Goal: Check status: Check status

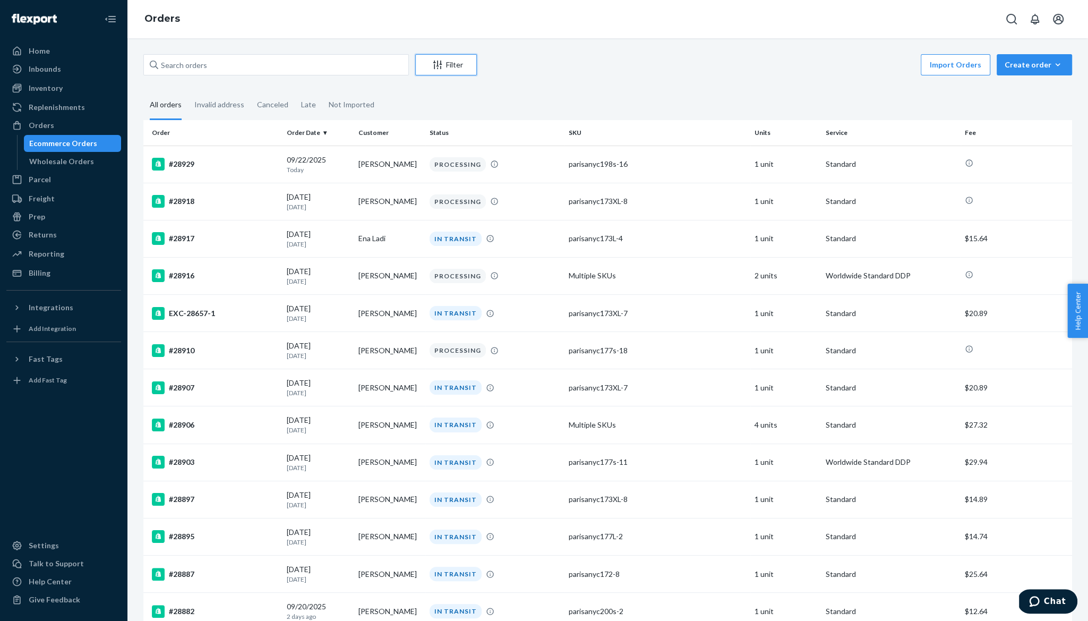
click at [442, 72] on button "Filter" at bounding box center [446, 64] width 62 height 21
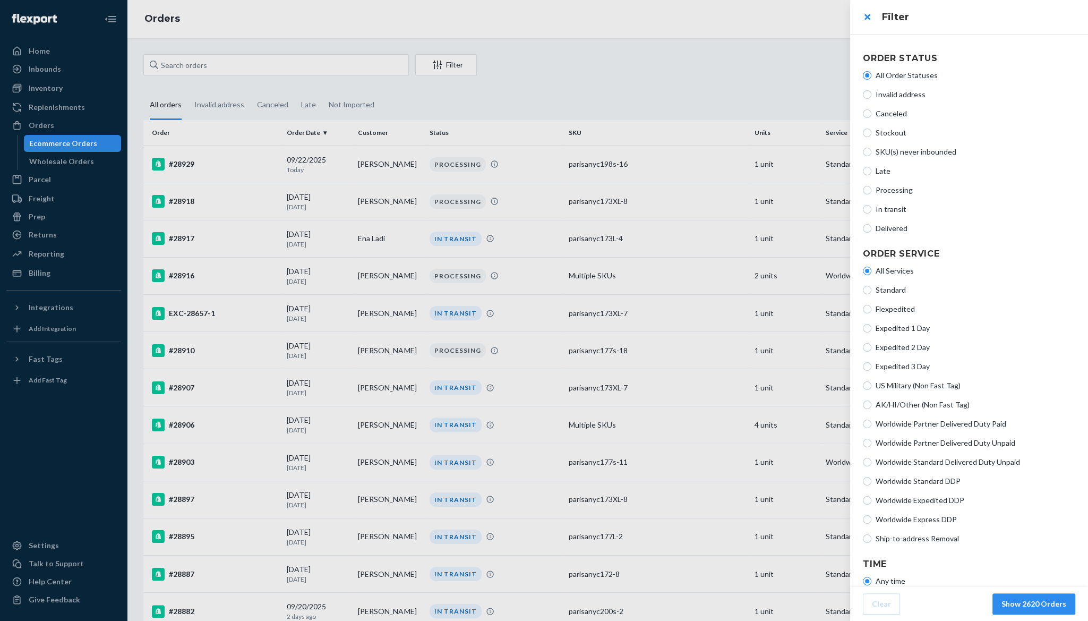
click at [442, 72] on div at bounding box center [544, 310] width 1088 height 621
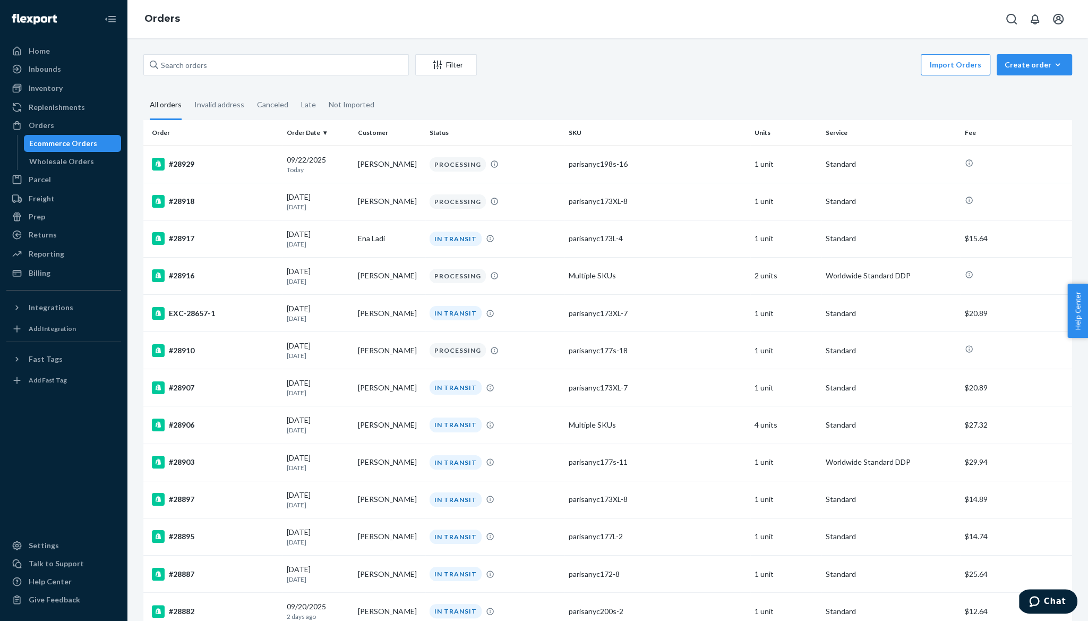
click at [370, 28] on div "Orders" at bounding box center [607, 19] width 961 height 38
click at [301, 67] on input "text" at bounding box center [275, 64] width 265 height 21
paste input "28789"
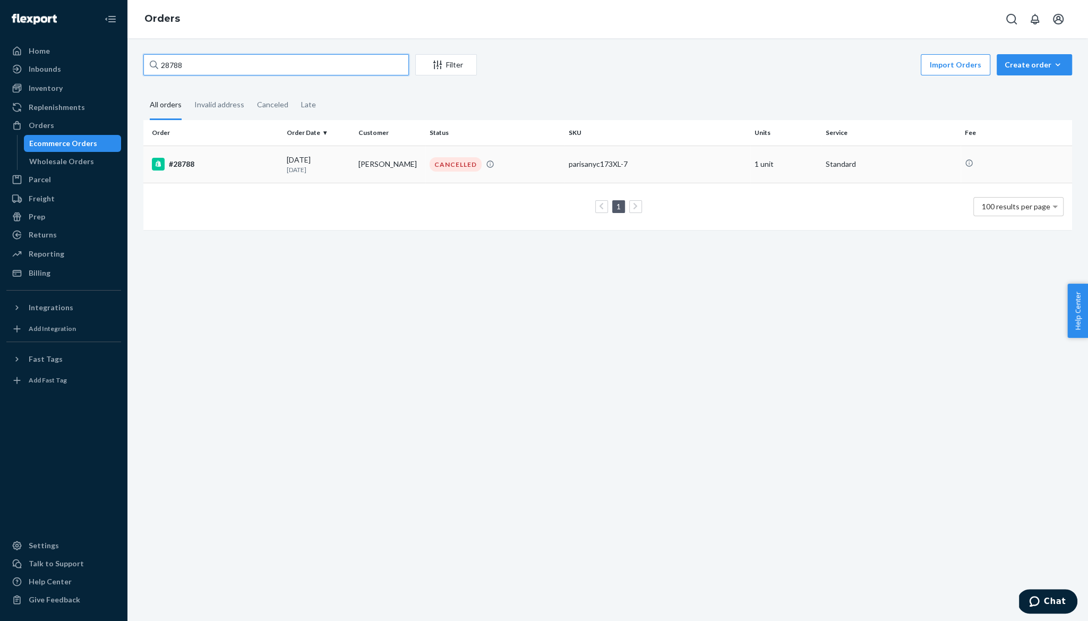
type input "28788"
click at [186, 159] on div "#28788" at bounding box center [215, 164] width 126 height 13
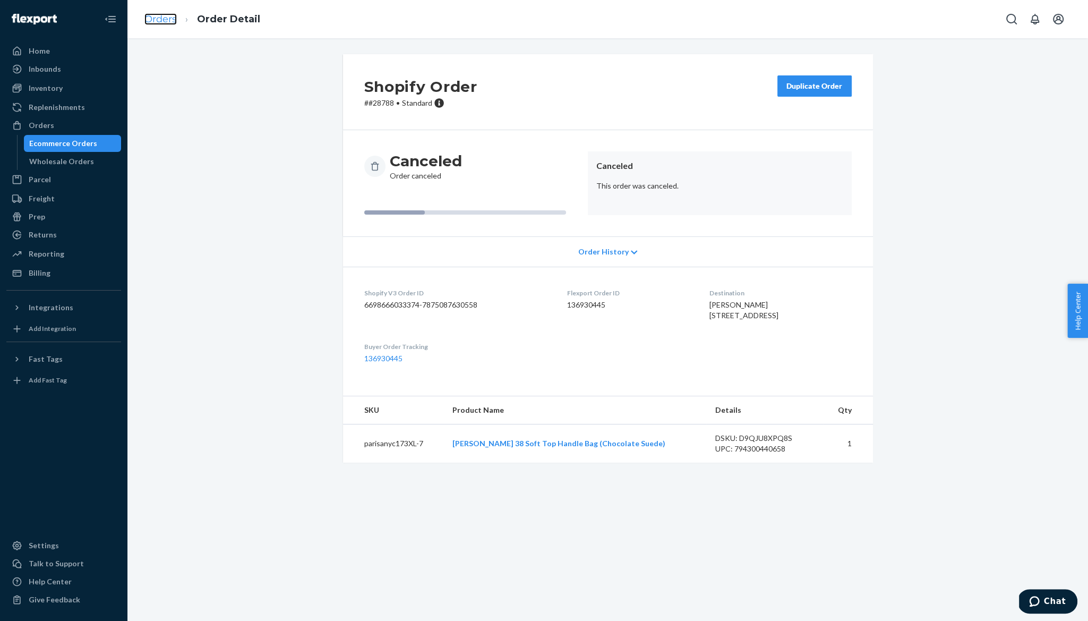
click at [157, 20] on link "Orders" at bounding box center [160, 19] width 32 height 12
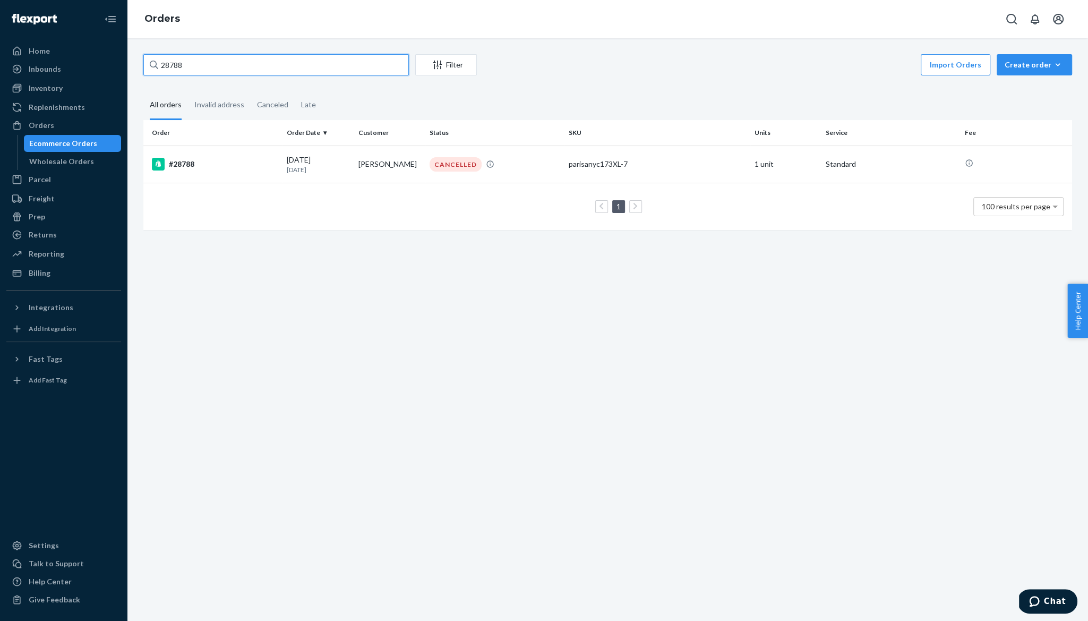
click at [210, 62] on input "28788" at bounding box center [275, 64] width 265 height 21
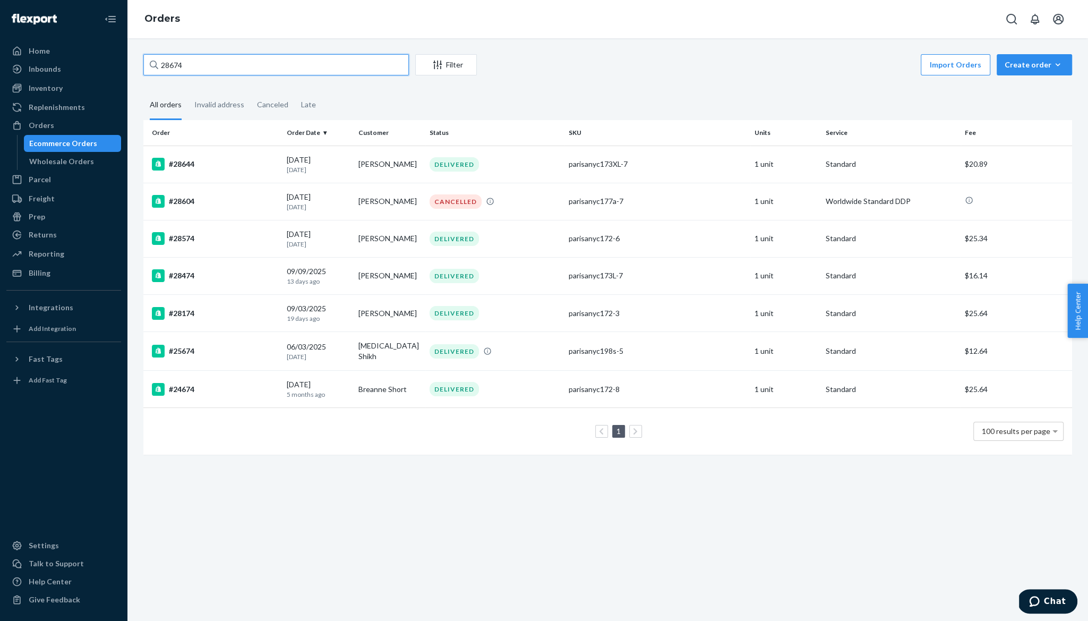
click at [298, 64] on input "28674" at bounding box center [275, 64] width 265 height 21
paste input "469"
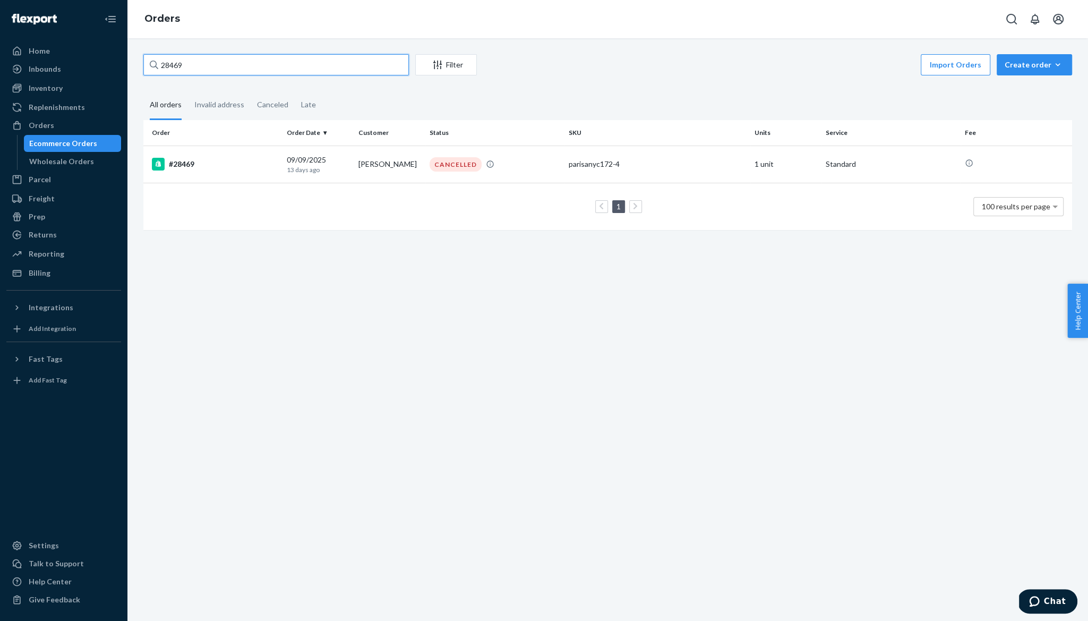
click at [243, 65] on input "28469" at bounding box center [275, 64] width 265 height 21
paste input "#28253"
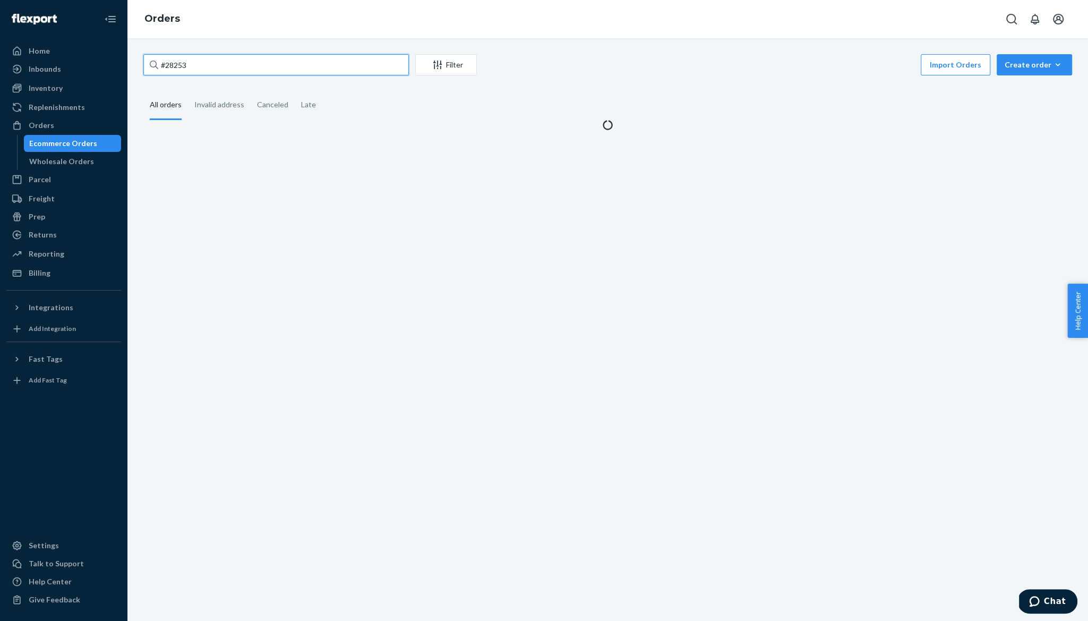
click at [166, 65] on input "#28253" at bounding box center [275, 64] width 265 height 21
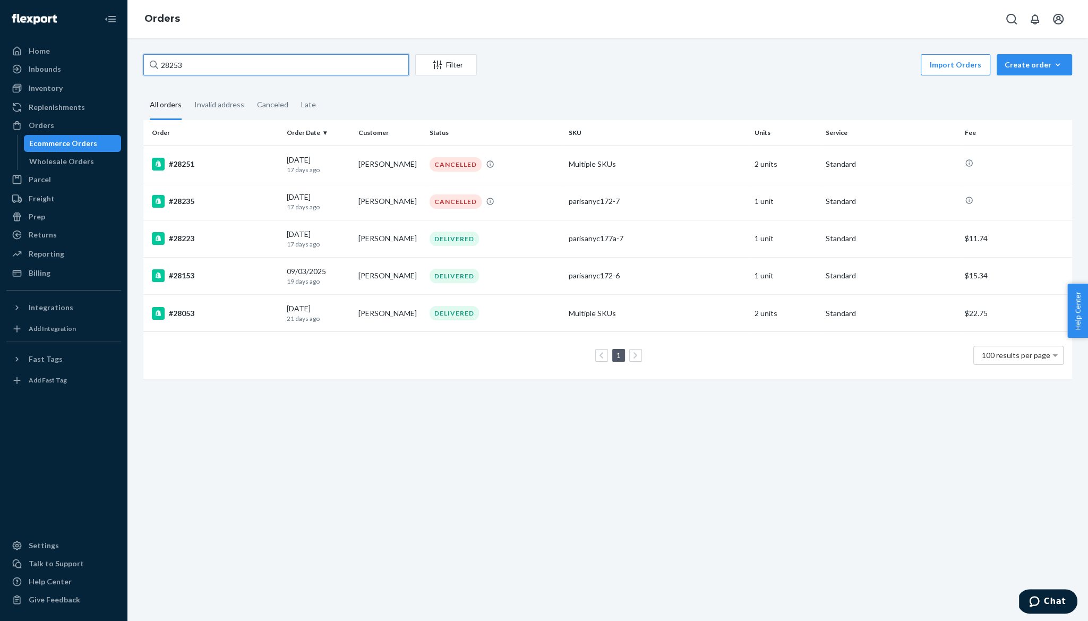
click at [208, 68] on input "28253" at bounding box center [275, 64] width 265 height 21
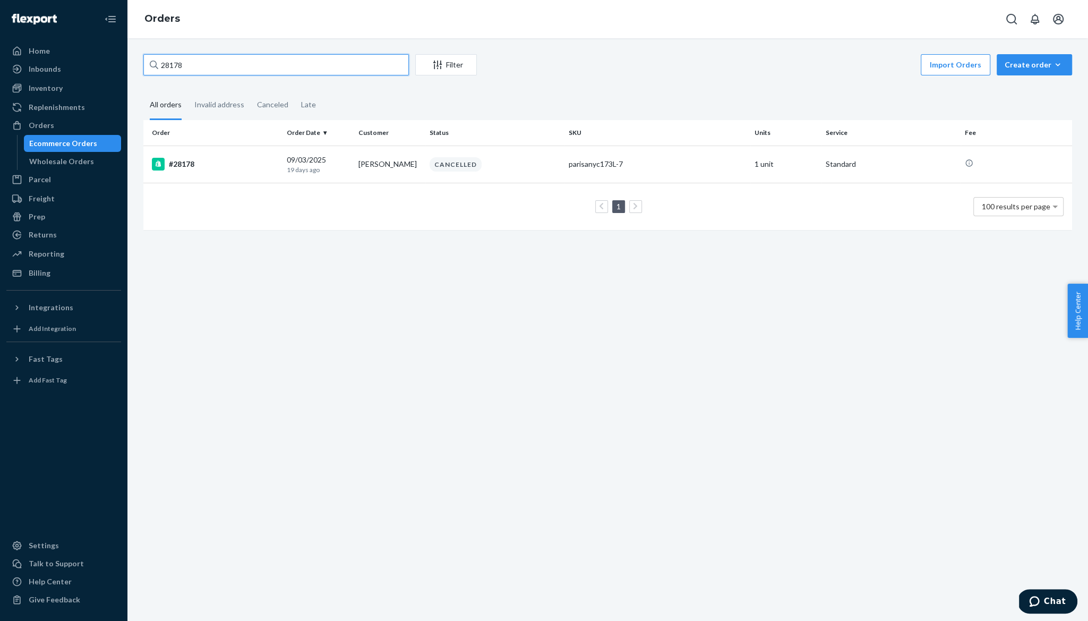
click at [316, 67] on input "28178" at bounding box center [275, 64] width 265 height 21
paste input "Jen Shoop"
click at [275, 71] on input "Jen Shoop" at bounding box center [275, 64] width 265 height 21
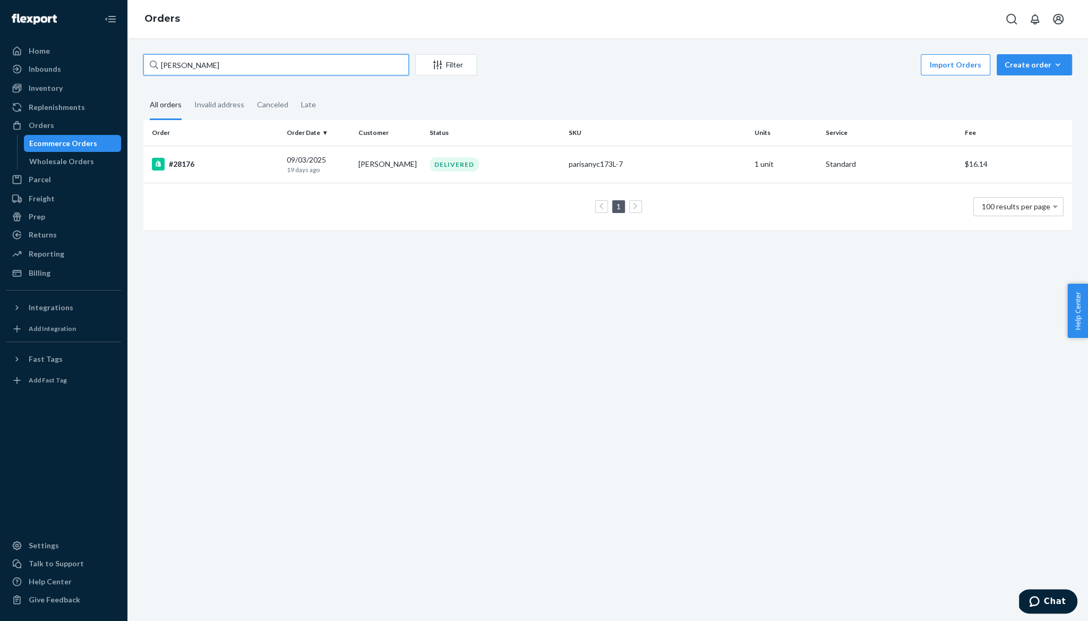
click at [275, 71] on input "Jen Shoop" at bounding box center [275, 64] width 265 height 21
paste input "28162"
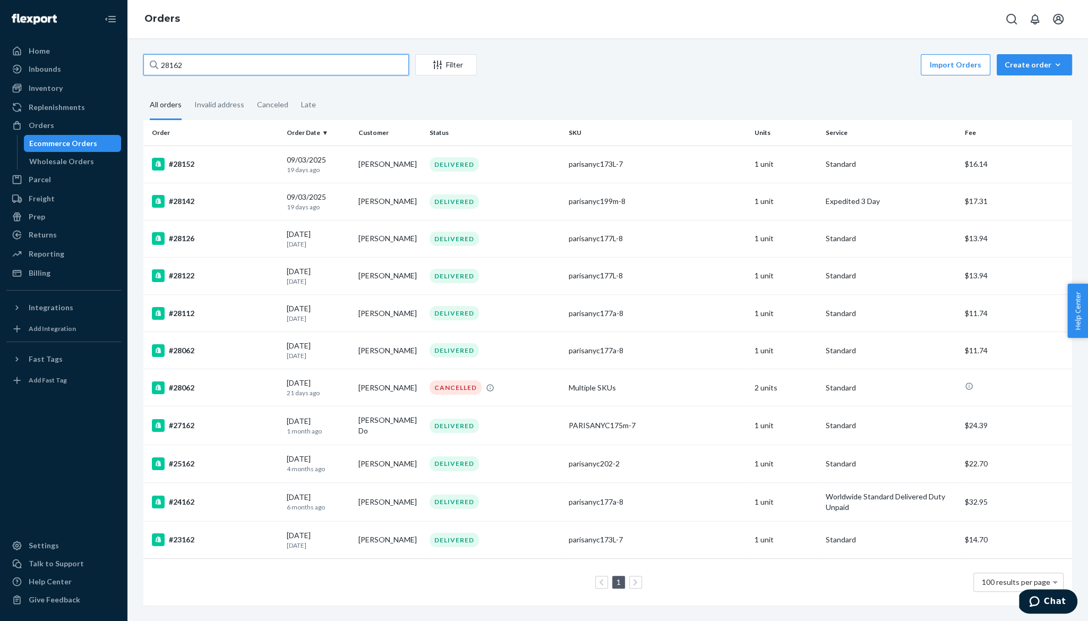
click at [229, 66] on input "28162" at bounding box center [275, 64] width 265 height 21
paste input "Francesca White"
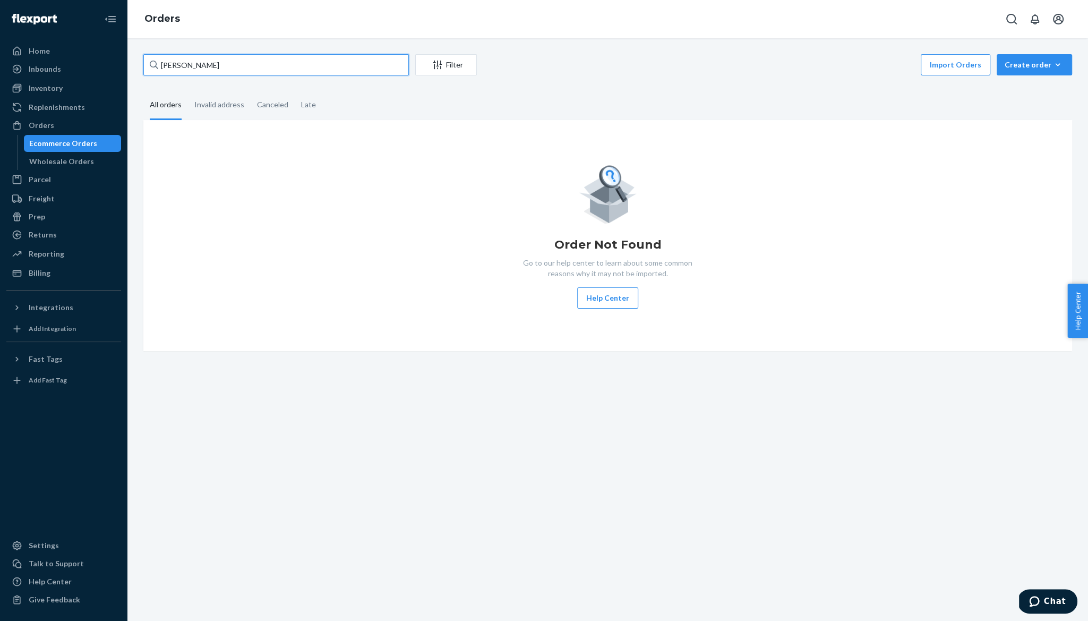
click at [284, 63] on input "Francesca White" at bounding box center [275, 64] width 265 height 21
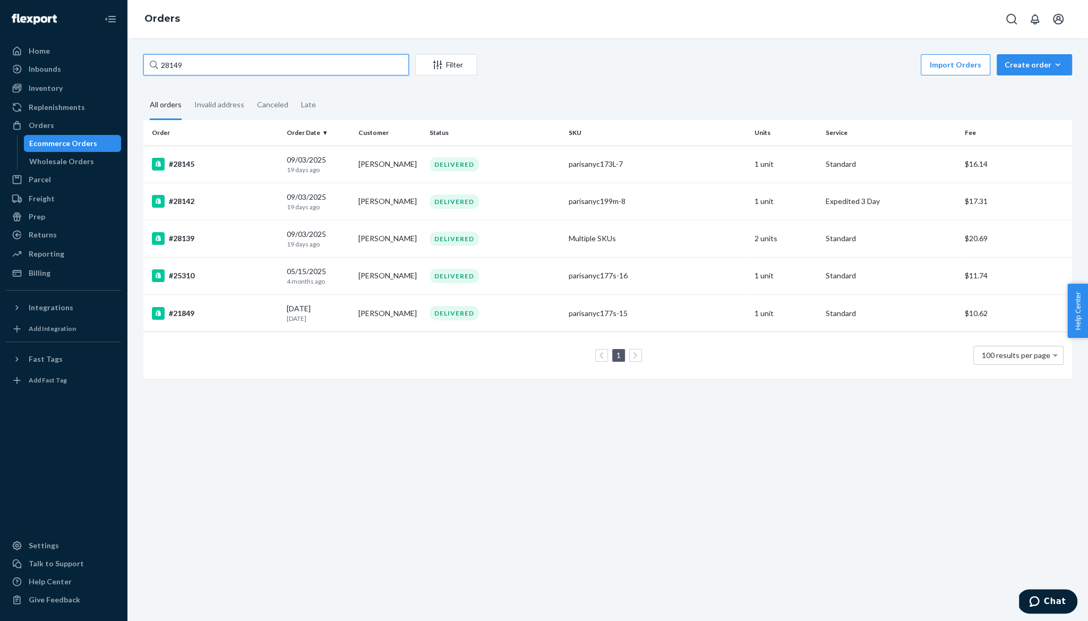
click at [200, 64] on input "28149" at bounding box center [275, 64] width 265 height 21
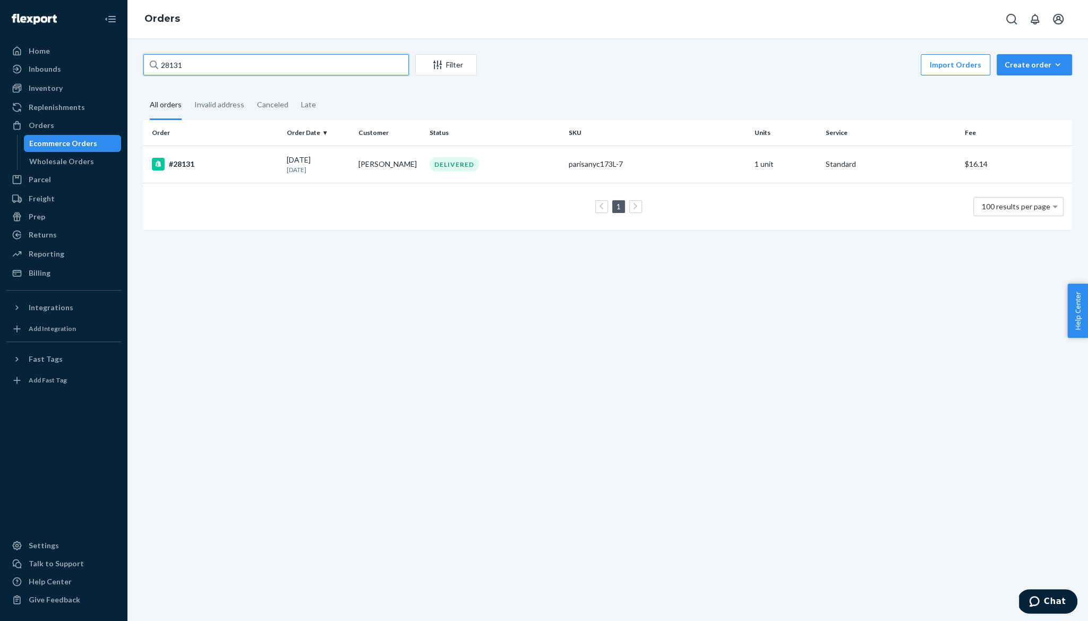
type input "28131"
click at [384, 166] on td "Rose LoTempio" at bounding box center [389, 163] width 71 height 37
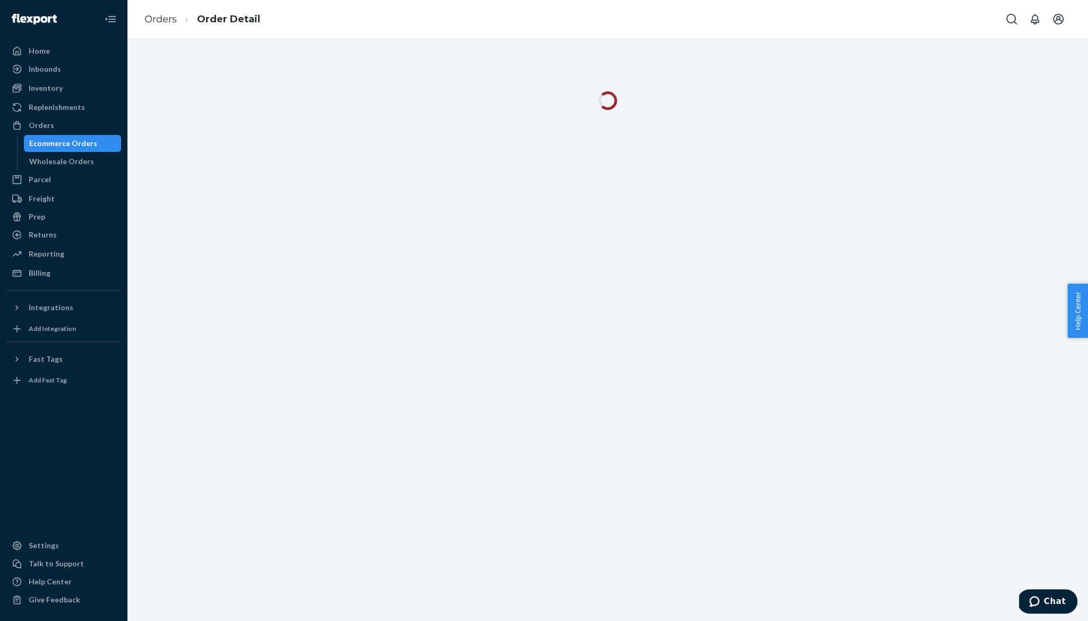
click at [384, 166] on div at bounding box center [607, 329] width 961 height 582
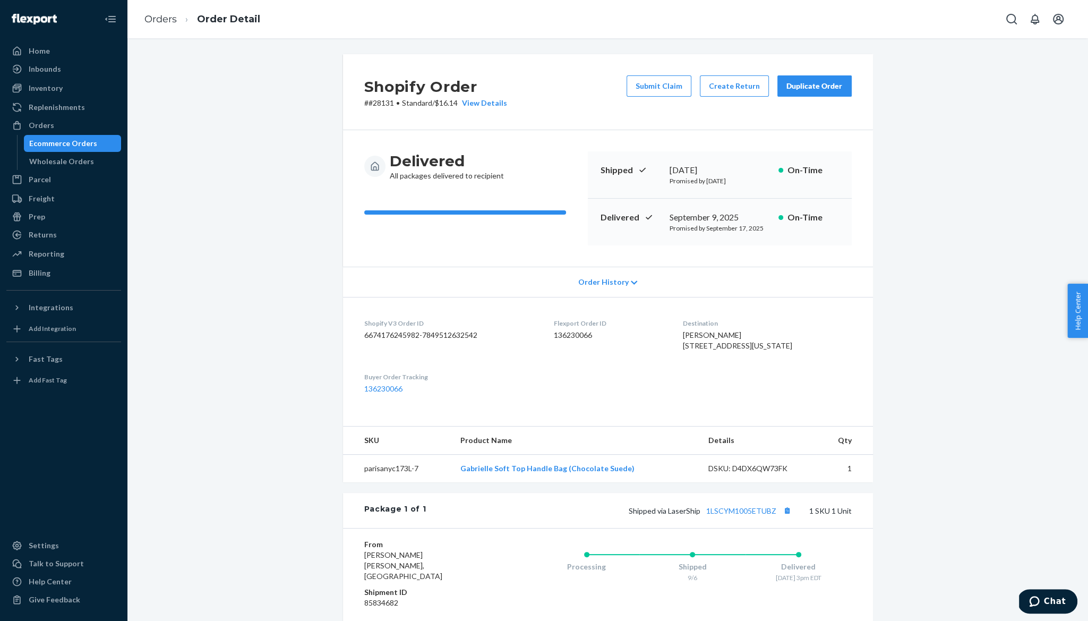
click at [533, 92] on div "Shopify Order # #28131 • Standard / $16.14 View Details Submit Claim Create Ret…" at bounding box center [608, 92] width 530 height 76
click at [164, 13] on link "Orders" at bounding box center [160, 19] width 32 height 12
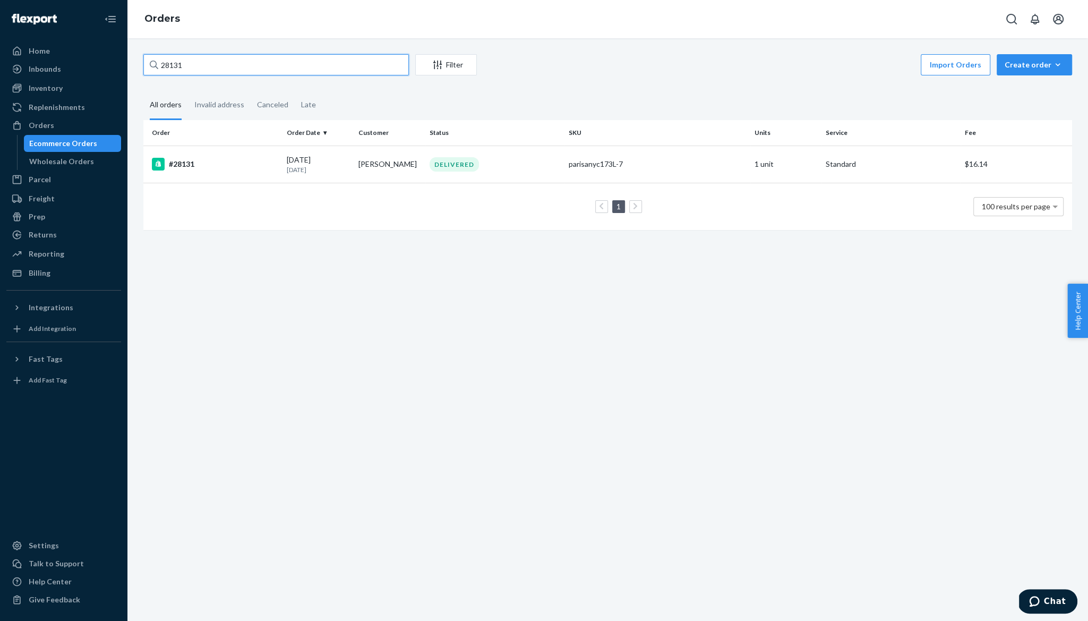
click at [286, 66] on input "28131" at bounding box center [275, 64] width 265 height 21
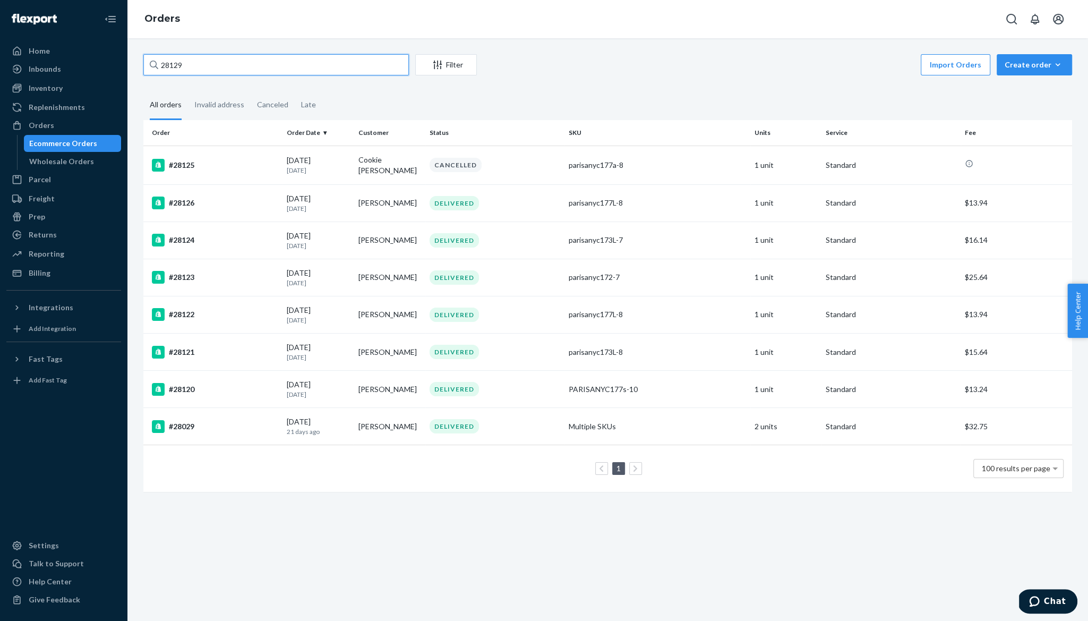
type input "28129"
